Goal: Book appointment/travel/reservation

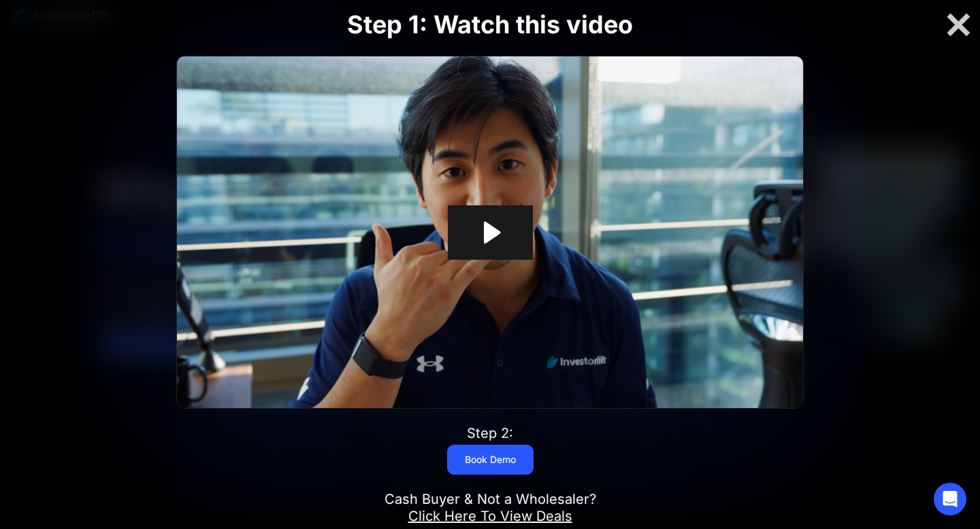
click at [469, 252] on icon "Play Video: Investorlift In Under 2 Minutes" at bounding box center [490, 233] width 85 height 54
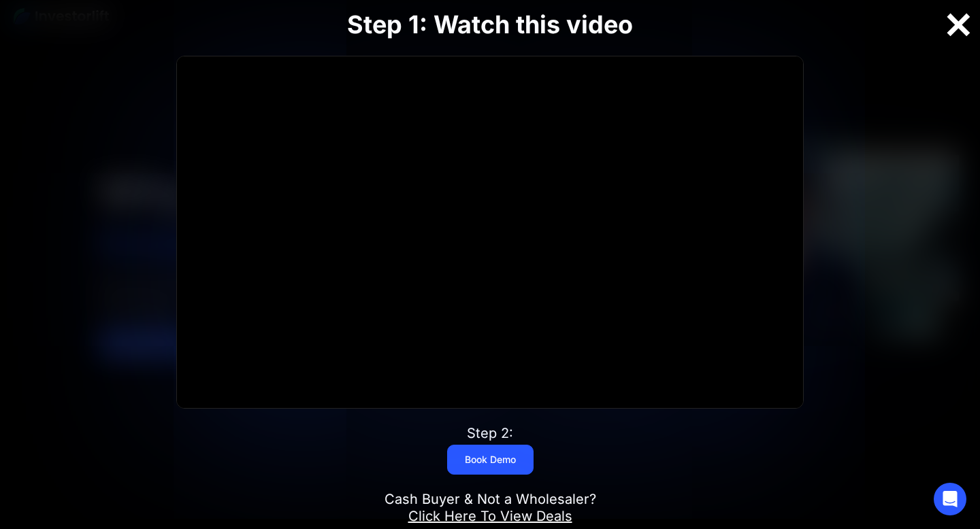
click at [953, 34] on div at bounding box center [958, 25] width 44 height 29
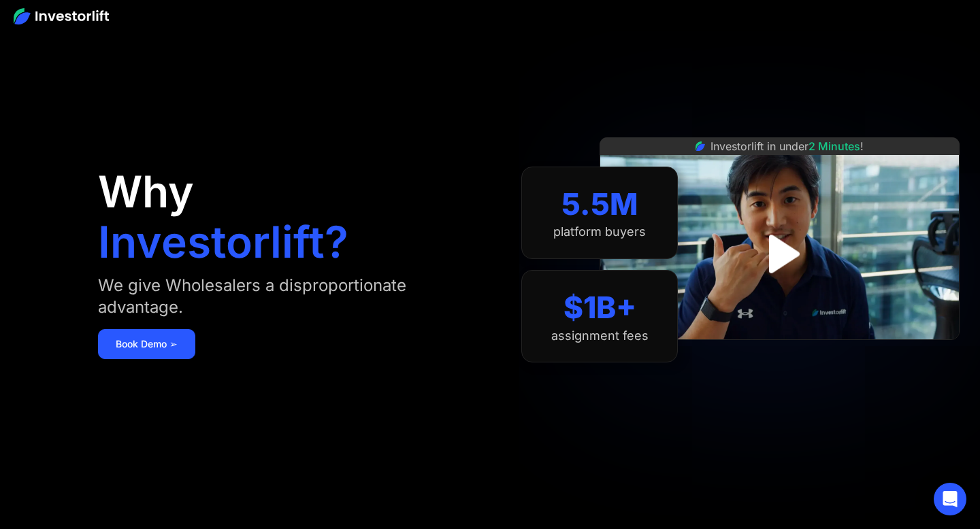
click at [66, 18] on img at bounding box center [61, 16] width 95 height 16
click at [67, 18] on img at bounding box center [61, 16] width 95 height 16
click at [126, 344] on link "Book Demo ➢" at bounding box center [146, 344] width 97 height 30
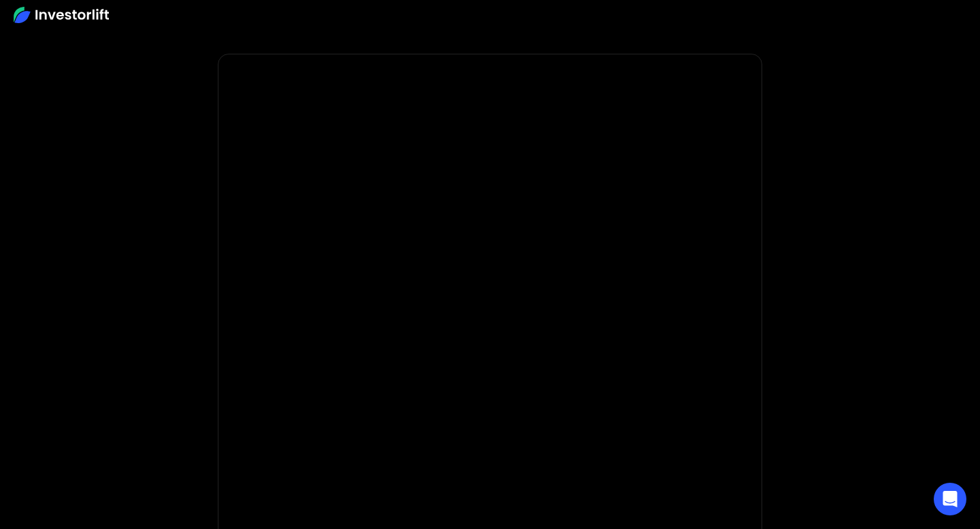
scroll to position [16, 0]
